Goal: Task Accomplishment & Management: Manage account settings

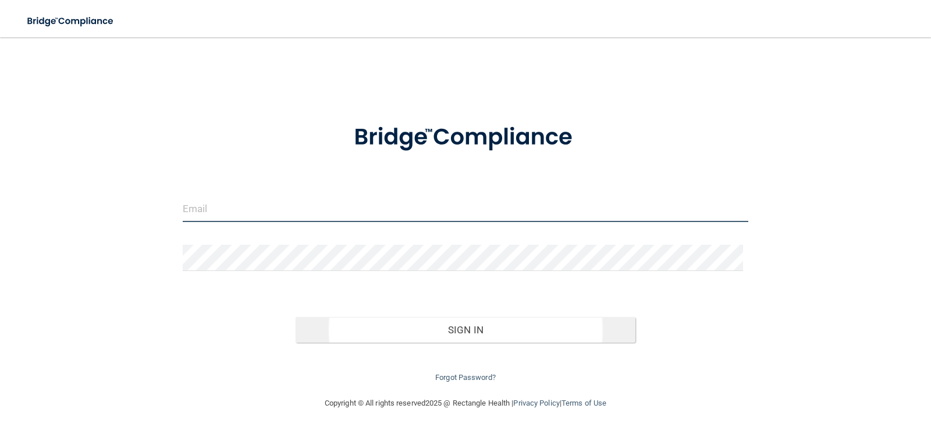
type input "[EMAIL_ADDRESS][DOMAIN_NAME]"
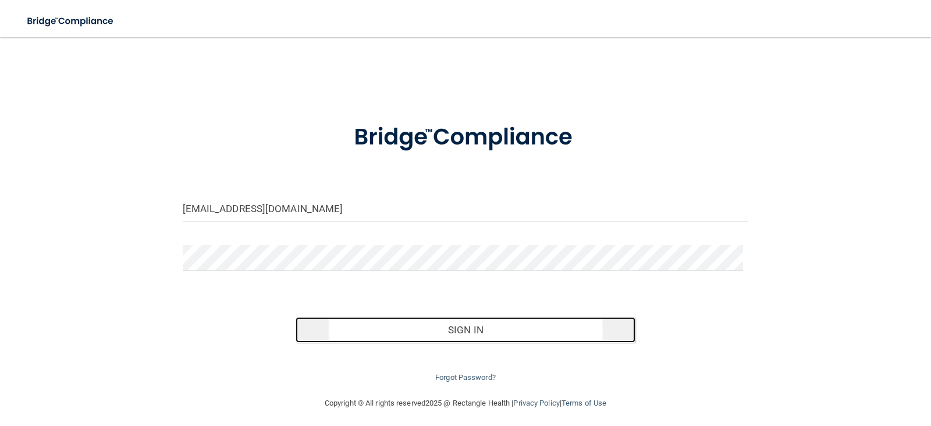
click at [454, 329] on button "Sign In" at bounding box center [466, 330] width 340 height 26
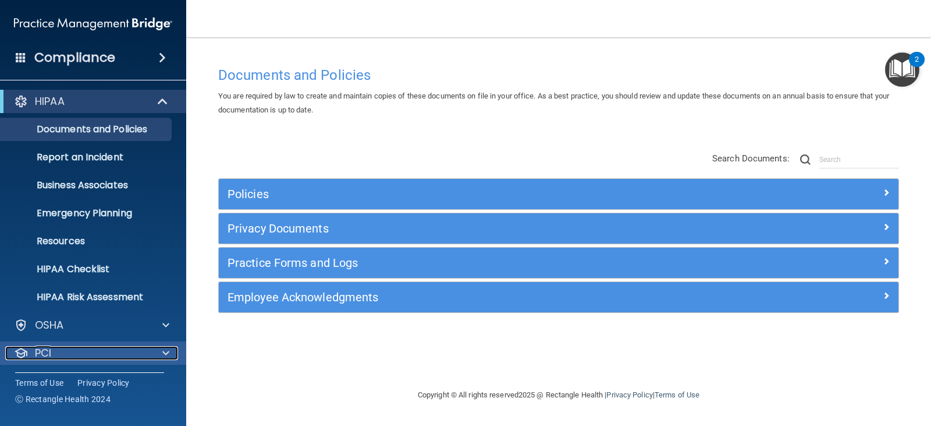
click at [164, 355] on span at bounding box center [165, 353] width 7 height 14
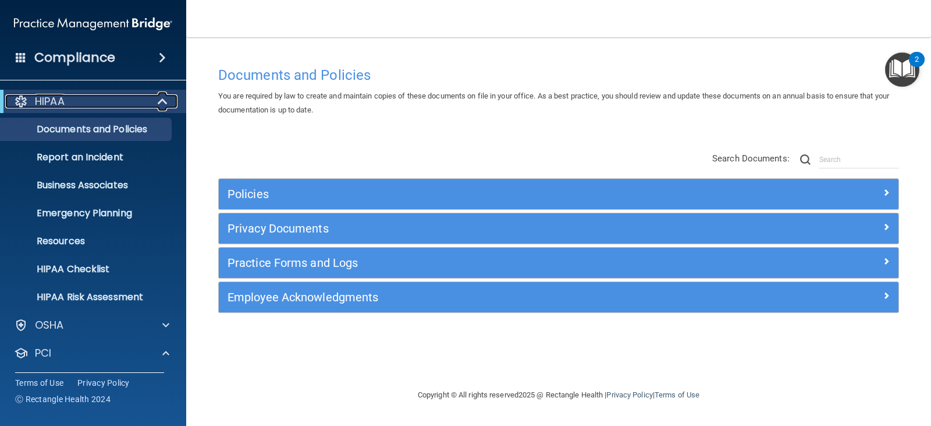
click at [166, 94] on span at bounding box center [164, 101] width 10 height 14
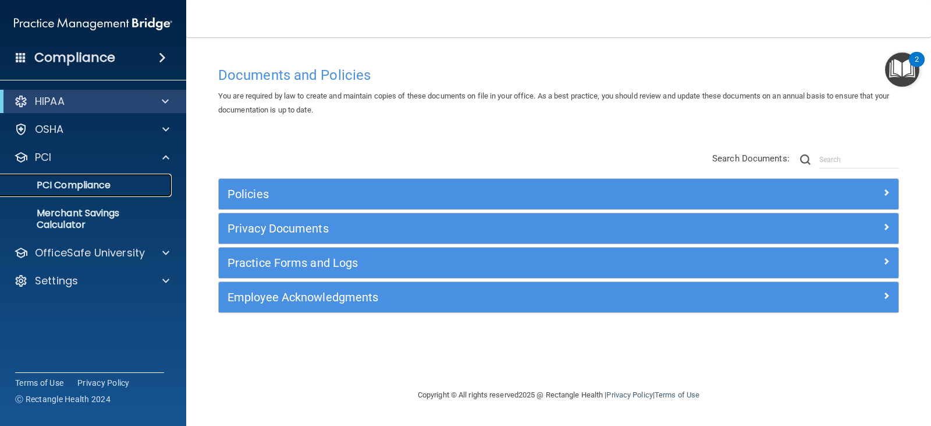
click at [84, 185] on p "PCI Compliance" at bounding box center [87, 185] width 159 height 12
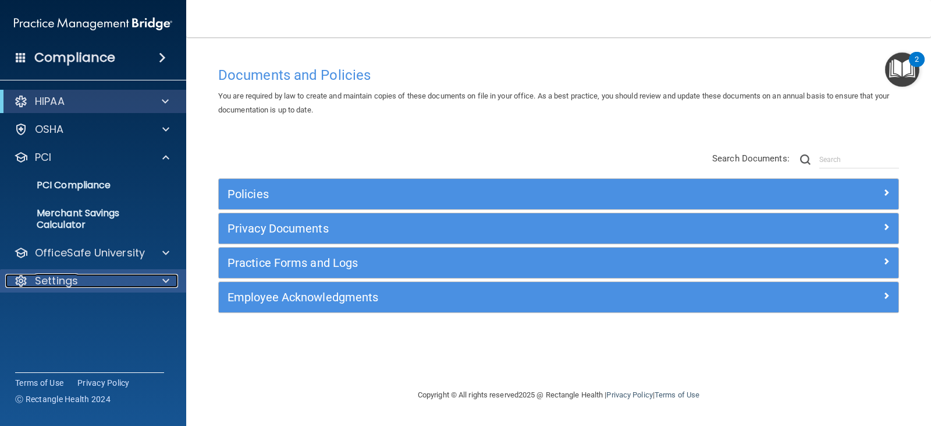
click at [142, 275] on div "Settings" at bounding box center [77, 281] width 144 height 14
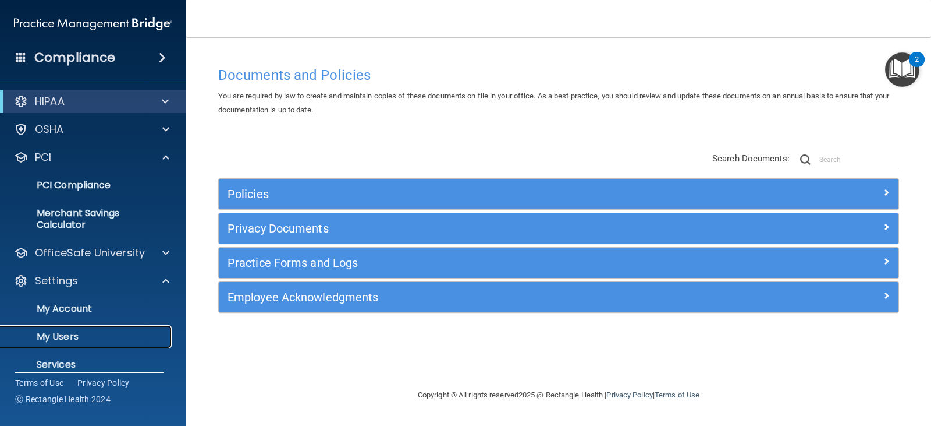
click at [88, 331] on p "My Users" at bounding box center [87, 337] width 159 height 12
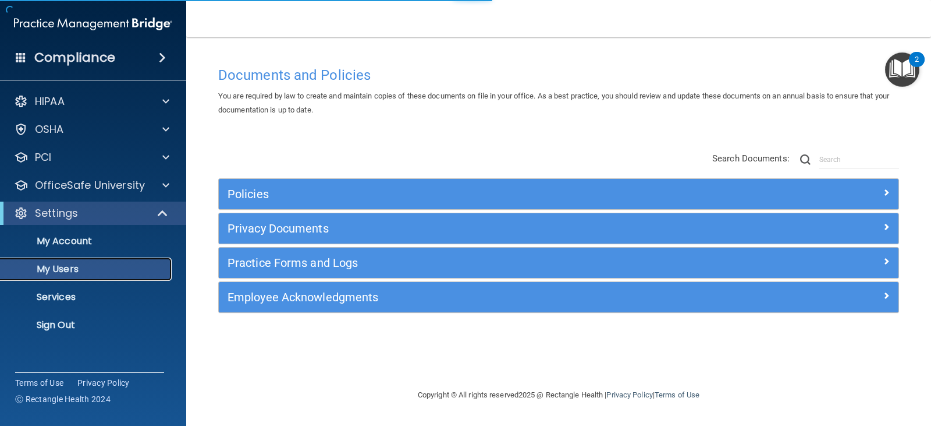
select select "20"
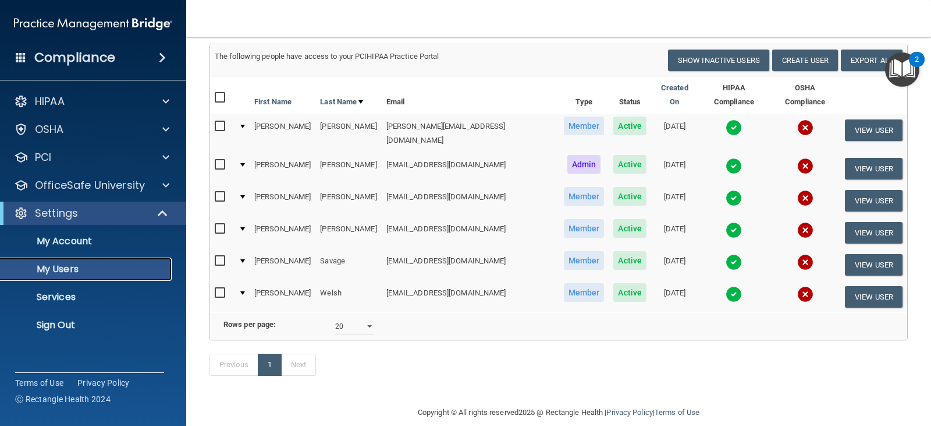
scroll to position [100, 0]
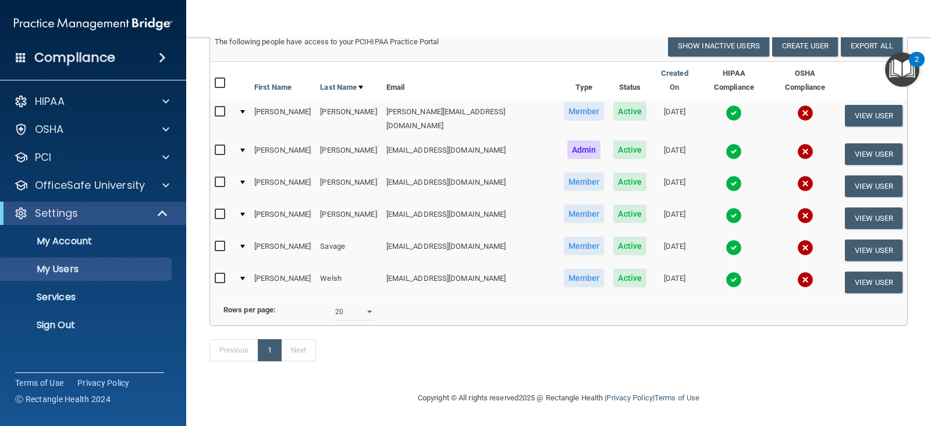
click at [739, 143] on img at bounding box center [734, 151] width 16 height 16
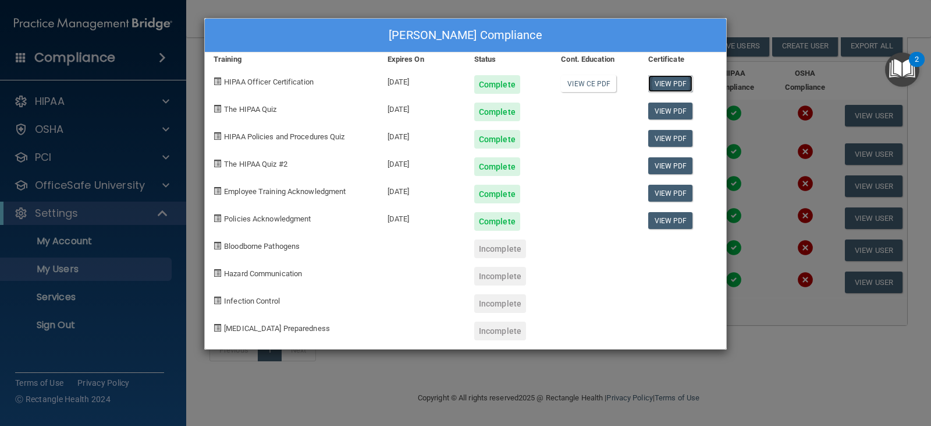
click at [655, 82] on link "View PDF" at bounding box center [671, 83] width 45 height 17
drag, startPoint x: 674, startPoint y: 27, endPoint x: 556, endPoint y: 70, distance: 125.2
click at [556, 70] on div "[PERSON_NAME] Compliance Training Expires On Status Cont. Education Certificate…" at bounding box center [465, 183] width 523 height 331
click at [520, 40] on div "[PERSON_NAME] Compliance" at bounding box center [466, 36] width 522 height 34
click at [798, 30] on div "[PERSON_NAME] Compliance Training Expires On Status Cont. Education Certificate…" at bounding box center [465, 213] width 931 height 426
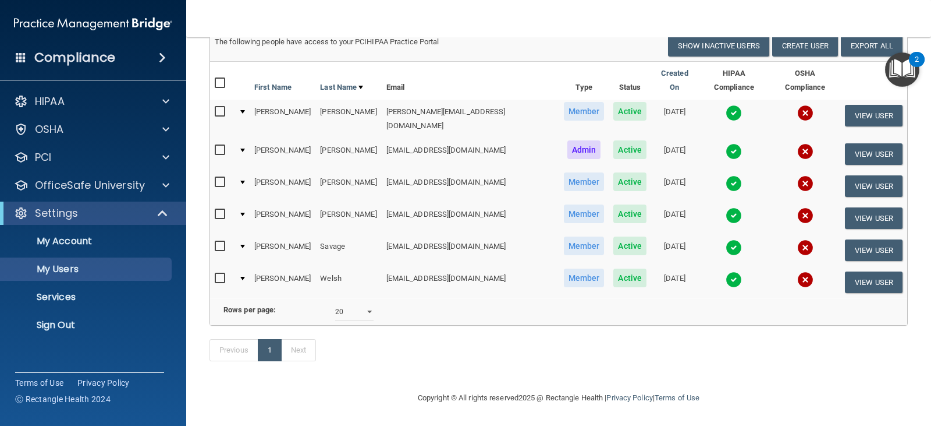
scroll to position [0, 0]
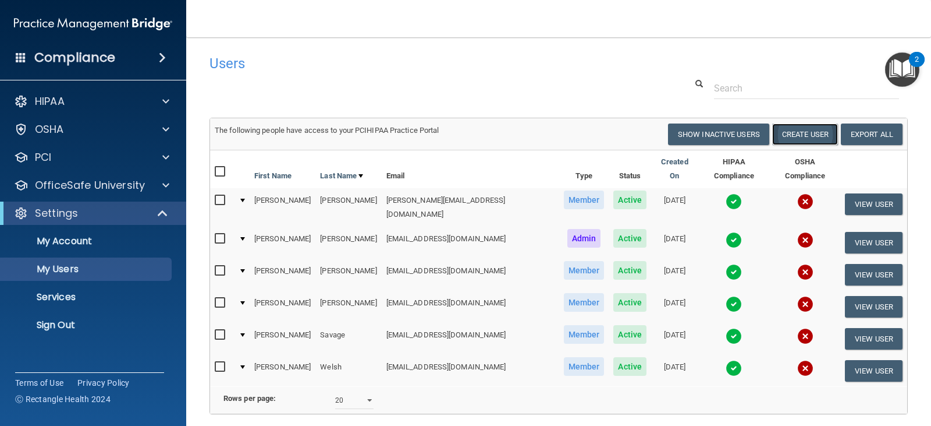
click at [801, 132] on button "Create User" at bounding box center [806, 134] width 66 height 22
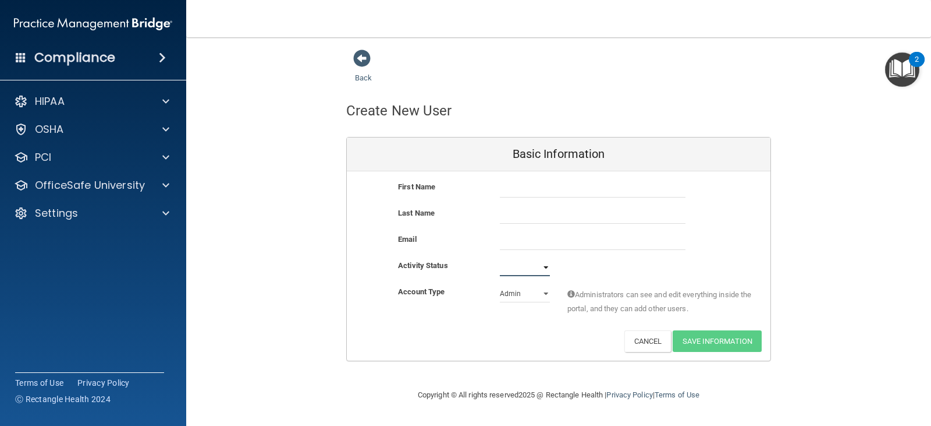
click at [544, 270] on select "Active Inactive" at bounding box center [525, 266] width 50 height 17
click at [632, 339] on button "Cancel" at bounding box center [648, 341] width 47 height 22
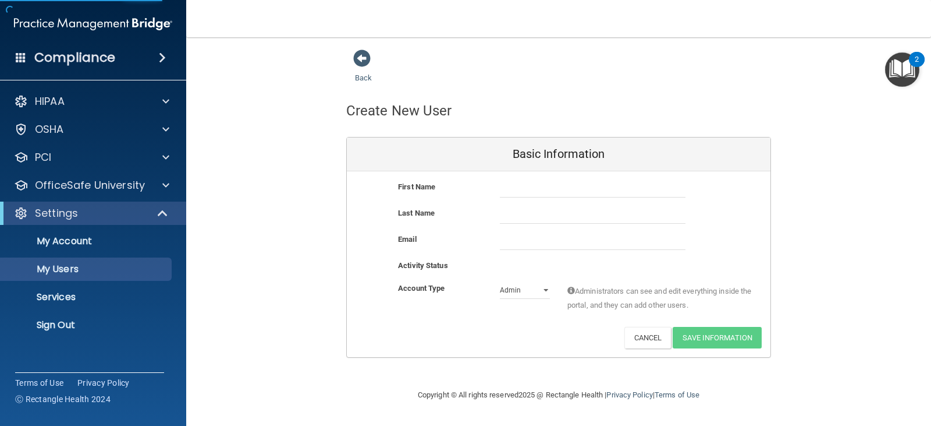
select select "20"
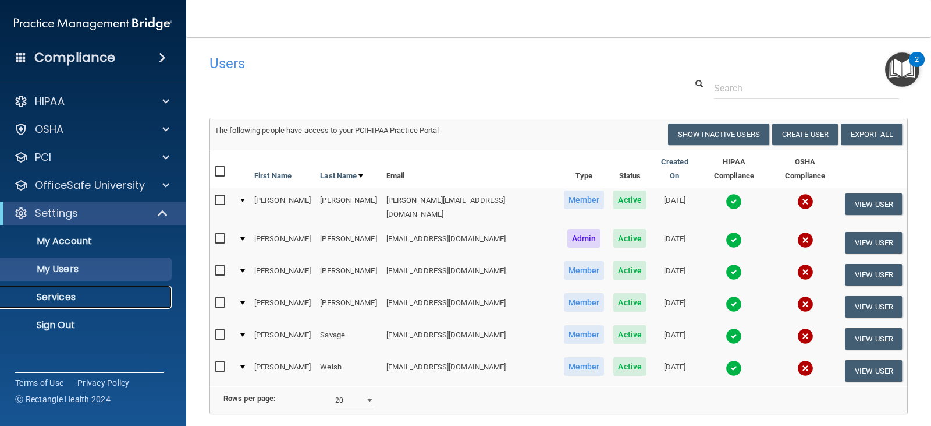
click at [74, 296] on p "Services" at bounding box center [87, 297] width 159 height 12
